Goal: Task Accomplishment & Management: Use online tool/utility

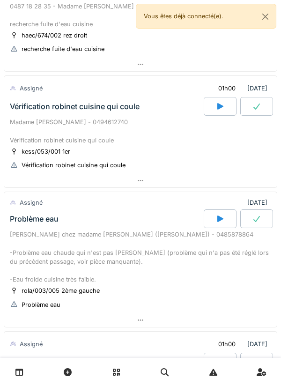
scroll to position [509, 0]
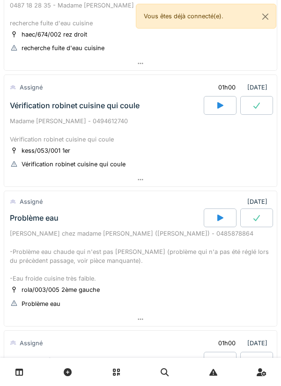
click at [67, 185] on div at bounding box center [140, 180] width 272 height 14
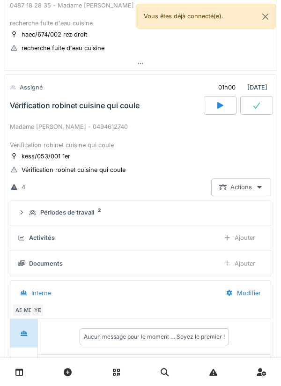
scroll to position [546, 0]
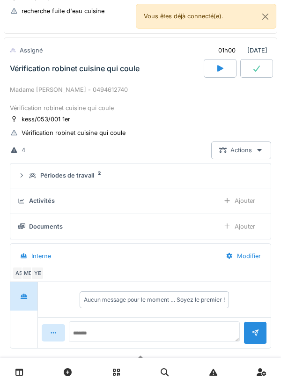
click at [49, 173] on div "Périodes de travail" at bounding box center [67, 175] width 54 height 9
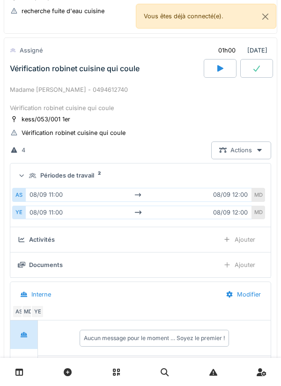
click at [49, 173] on div "Périodes de travail" at bounding box center [67, 175] width 54 height 9
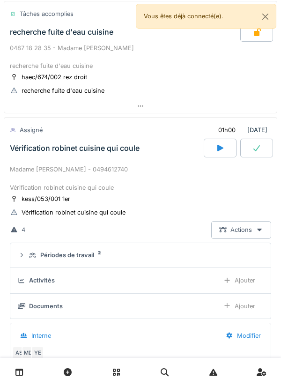
scroll to position [468, 0]
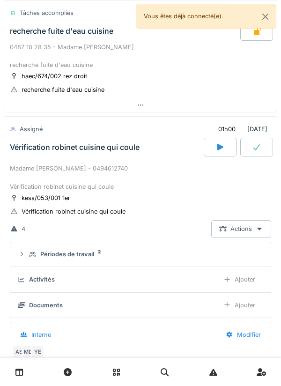
click at [214, 146] on div at bounding box center [220, 147] width 33 height 19
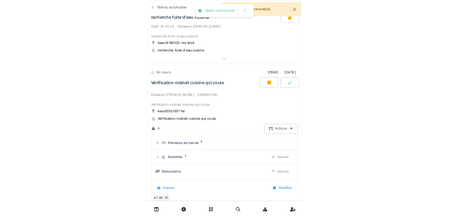
scroll to position [546, 0]
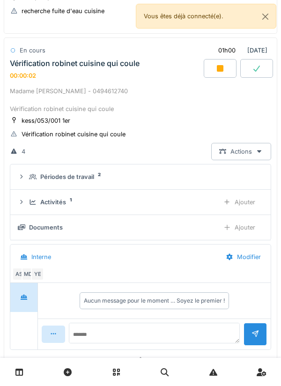
click at [250, 200] on div "Ajouter" at bounding box center [239, 201] width 48 height 17
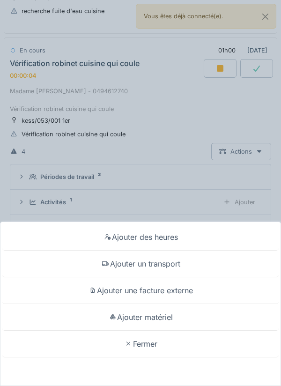
click at [172, 266] on div "Ajouter un transport" at bounding box center [140, 263] width 276 height 27
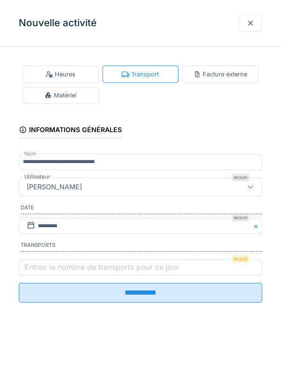
click at [170, 264] on label "Entrez le nombre de transports pour ce jour" at bounding box center [101, 266] width 159 height 11
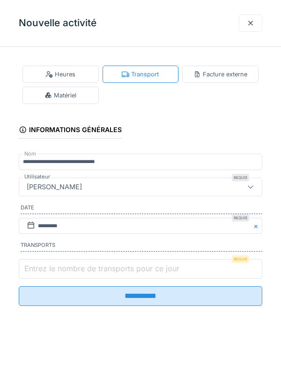
click at [170, 264] on input "Entrez le nombre de transports pour ce jour" at bounding box center [140, 269] width 243 height 20
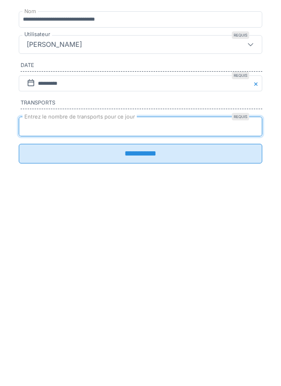
type input "*"
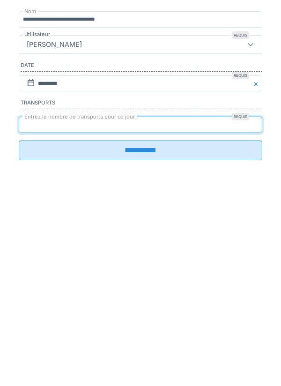
click at [151, 302] on input "**********" at bounding box center [140, 293] width 243 height 20
